Goal: Check status

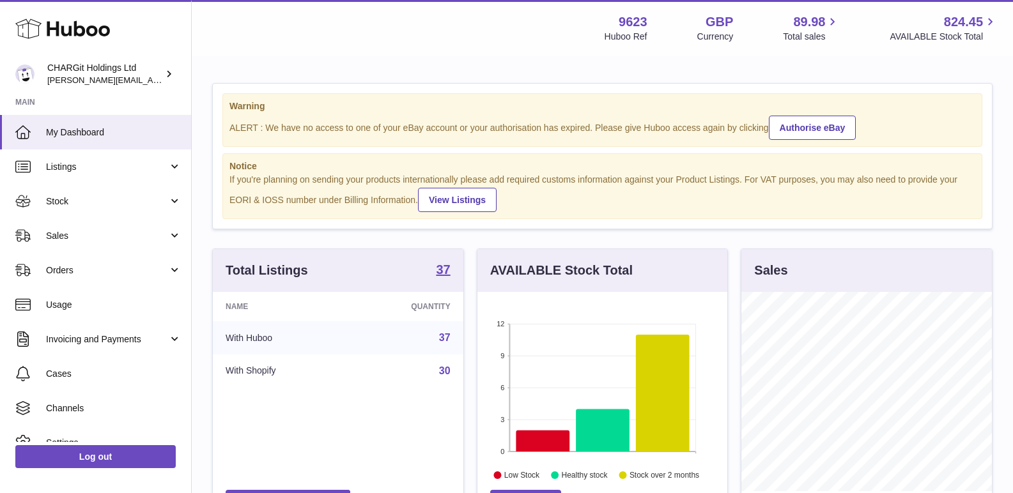
scroll to position [199, 250]
click at [84, 237] on span "Sales" at bounding box center [107, 236] width 122 height 12
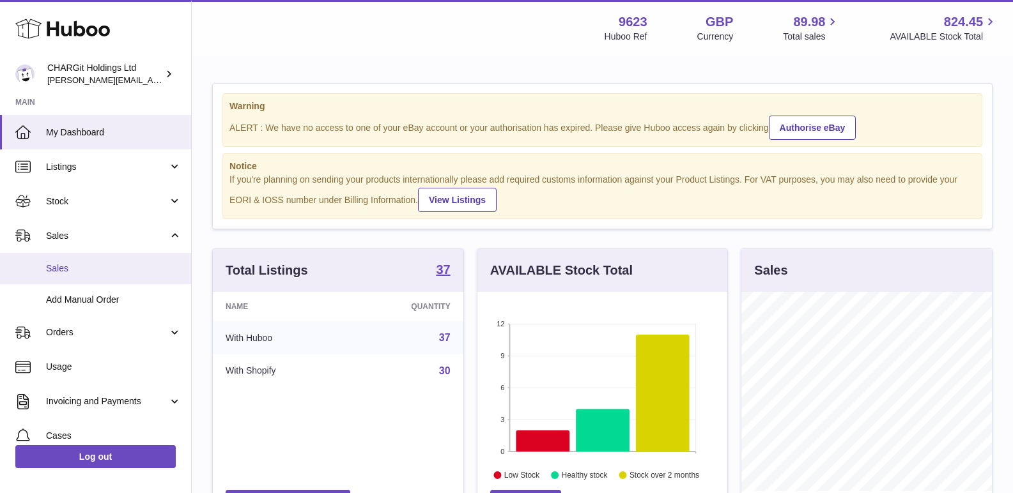
click at [74, 266] on span "Sales" at bounding box center [113, 269] width 135 height 12
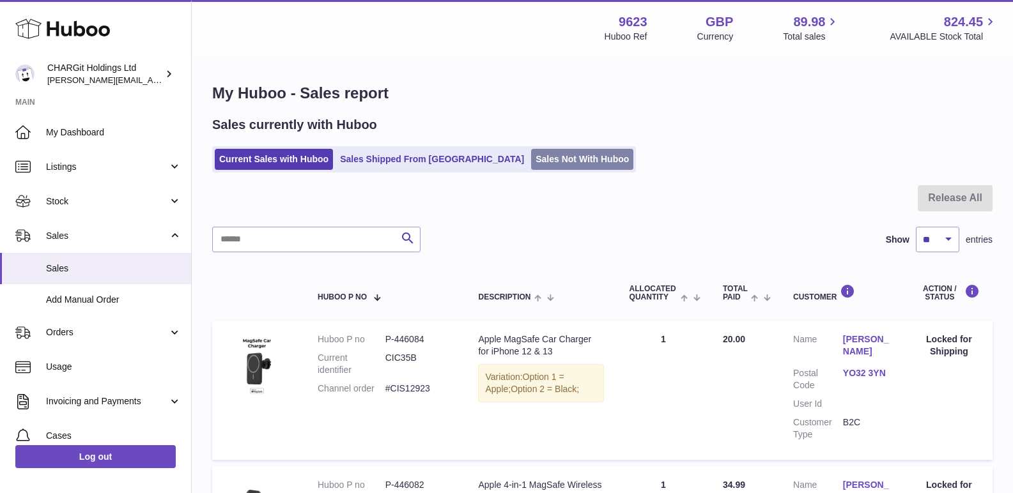
click at [531, 155] on link "Sales Not With Huboo" at bounding box center [582, 159] width 102 height 21
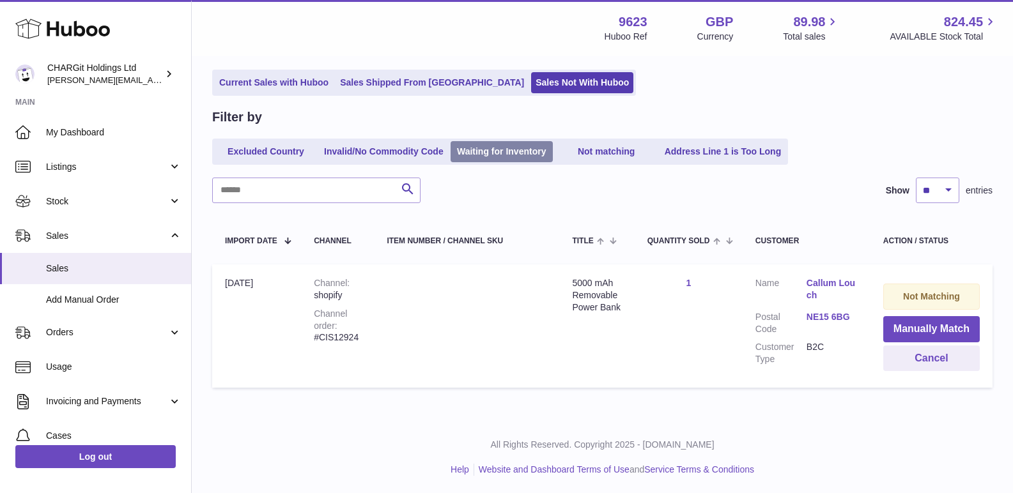
scroll to position [79, 0]
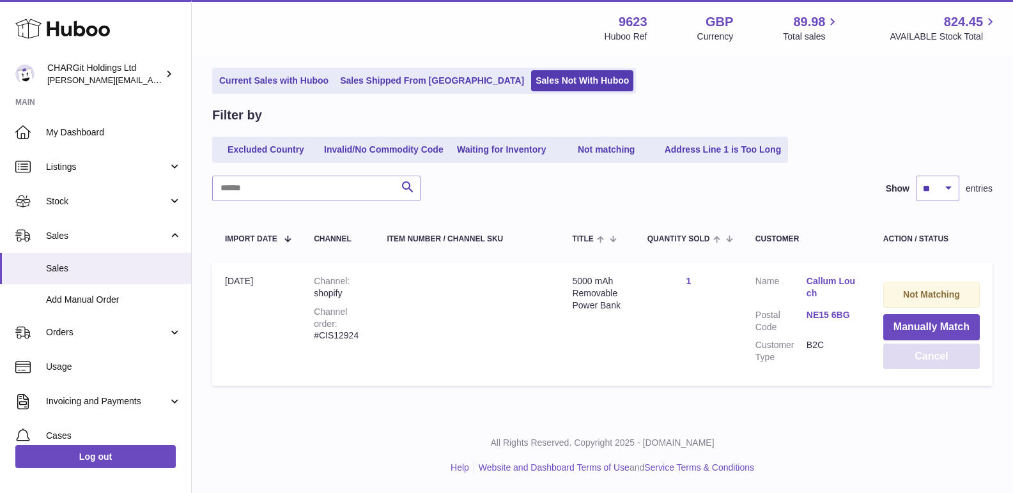
click at [939, 357] on button "Cancel" at bounding box center [931, 357] width 97 height 26
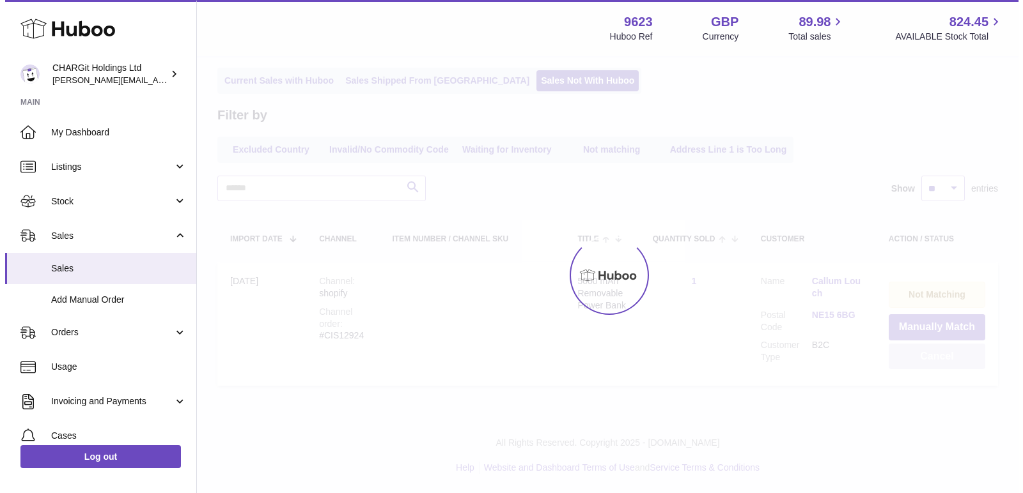
scroll to position [0, 0]
